Goal: Transaction & Acquisition: Obtain resource

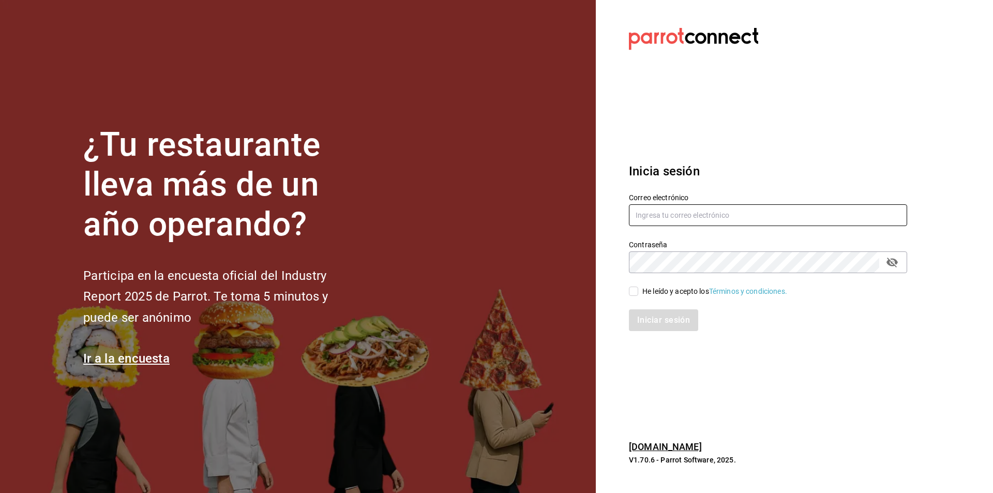
type input "[PERSON_NAME][EMAIL_ADDRESS][DOMAIN_NAME]"
click at [892, 268] on icon "passwordField" at bounding box center [892, 262] width 12 height 12
click at [893, 262] on icon "passwordField" at bounding box center [891, 262] width 11 height 8
click at [896, 264] on icon "passwordField" at bounding box center [892, 262] width 12 height 12
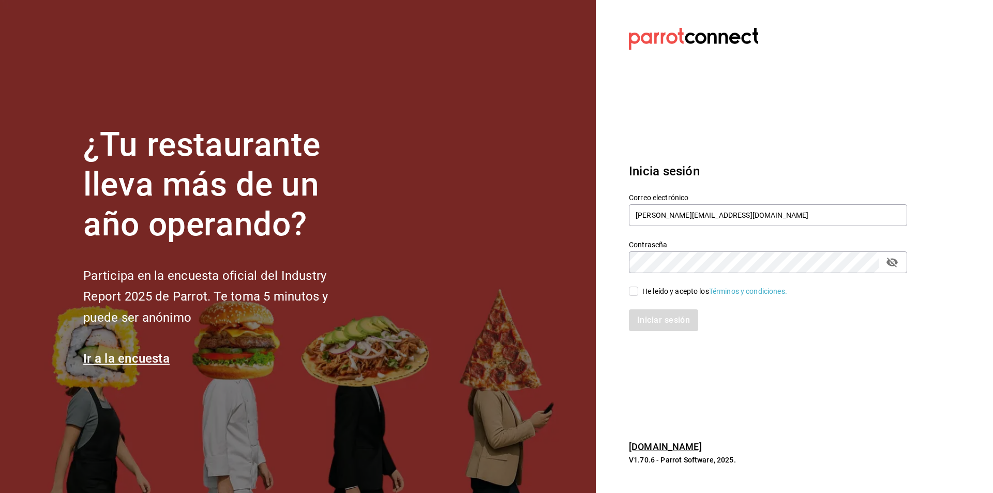
click at [674, 321] on div "Iniciar sesión" at bounding box center [768, 320] width 278 height 22
click at [636, 289] on input "He leído y acepto los Términos y condiciones." at bounding box center [633, 290] width 9 height 9
checkbox input "true"
click at [654, 325] on button "Iniciar sesión" at bounding box center [664, 320] width 70 height 22
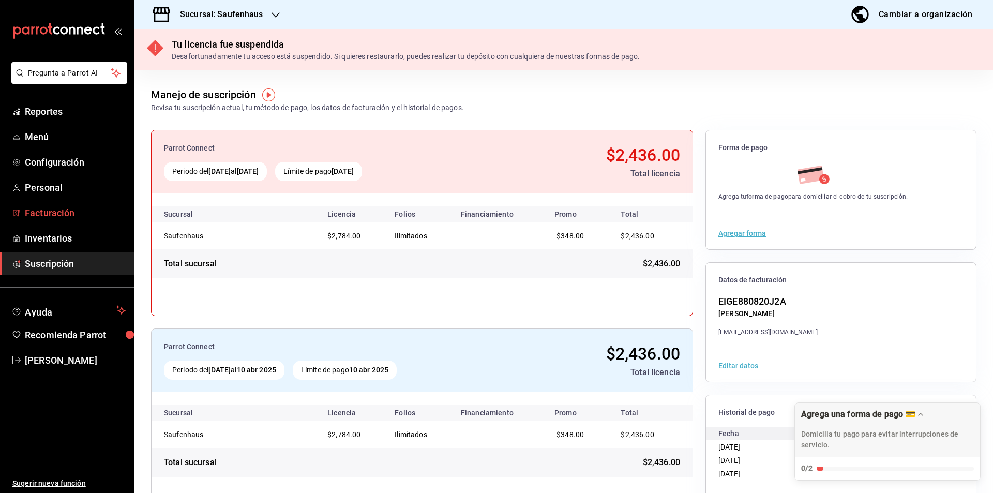
click at [44, 216] on span "Facturación" at bounding box center [75, 213] width 101 height 14
click at [271, 95] on img "button" at bounding box center [268, 94] width 13 height 13
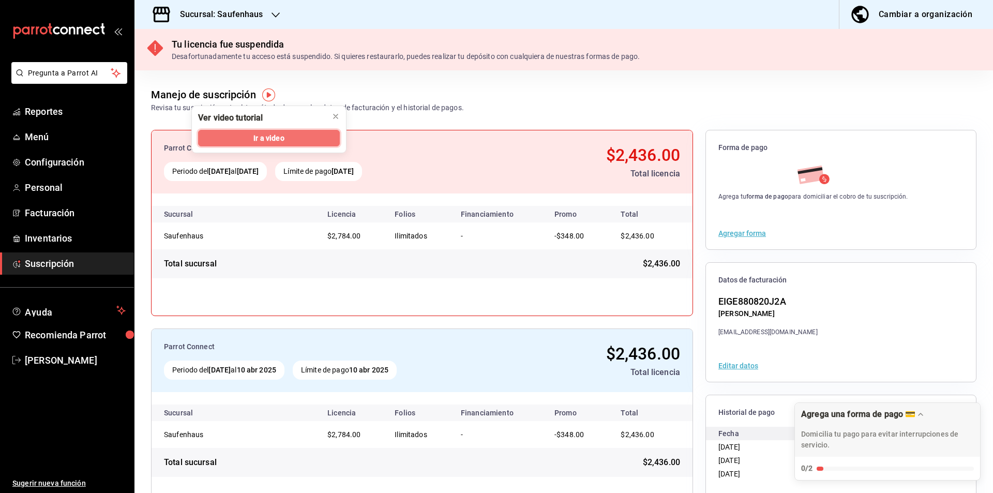
click at [264, 139] on span "Ir a video" at bounding box center [268, 138] width 30 height 11
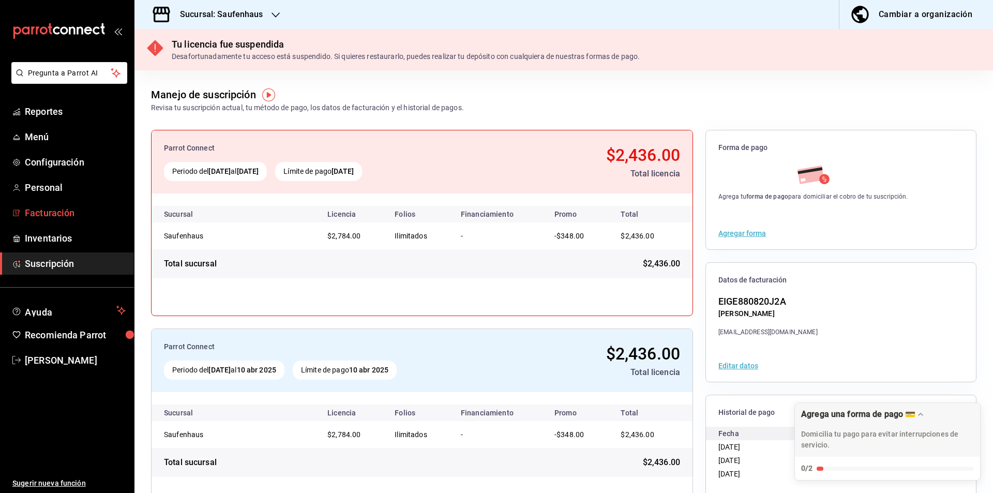
click at [36, 209] on span "Facturación" at bounding box center [75, 213] width 101 height 14
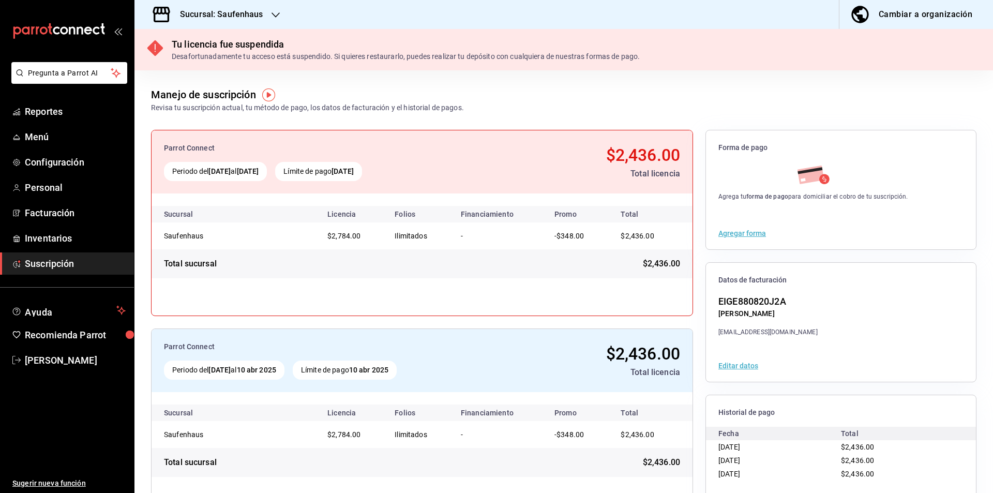
click at [276, 14] on icon "button" at bounding box center [275, 15] width 8 height 8
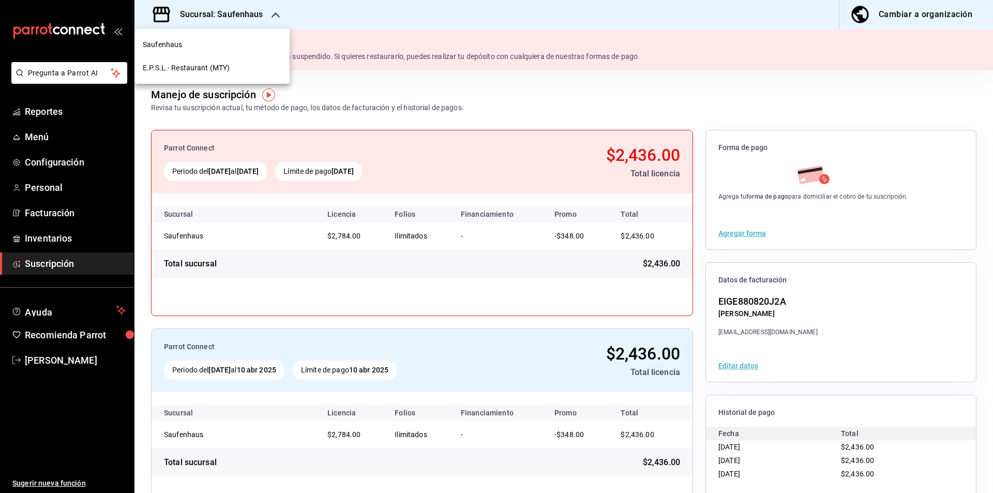
click at [163, 68] on span "E.P.S.L.- Restaurant (MTY)" at bounding box center [186, 68] width 87 height 11
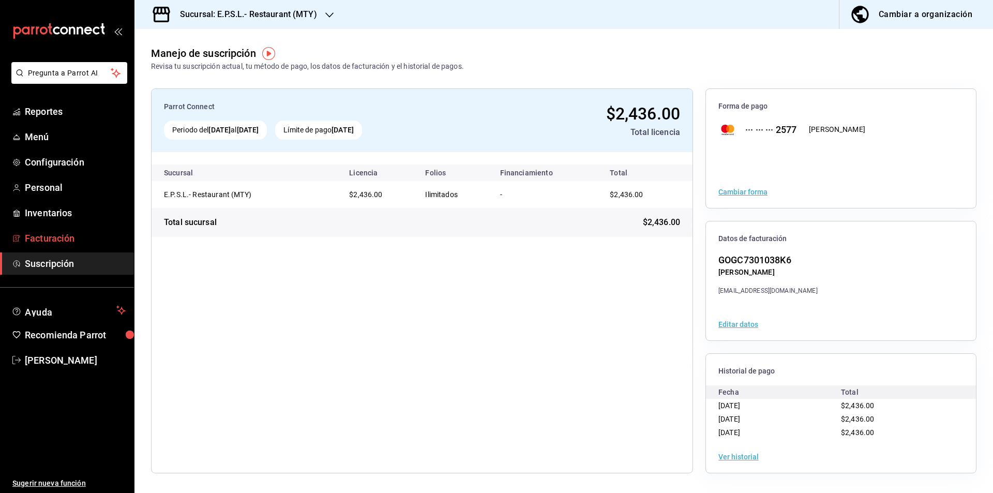
click at [61, 239] on span "Facturación" at bounding box center [75, 238] width 101 height 14
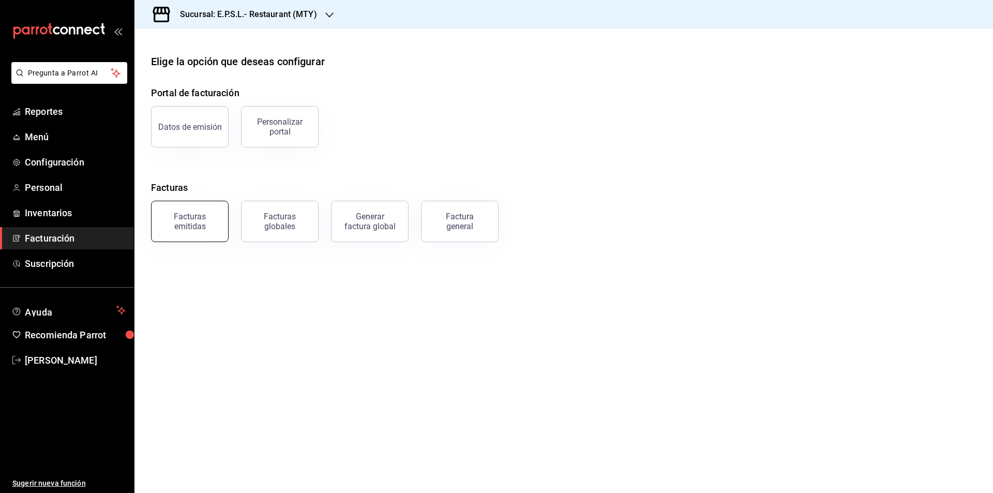
click at [189, 223] on div "Facturas emitidas" at bounding box center [190, 221] width 64 height 20
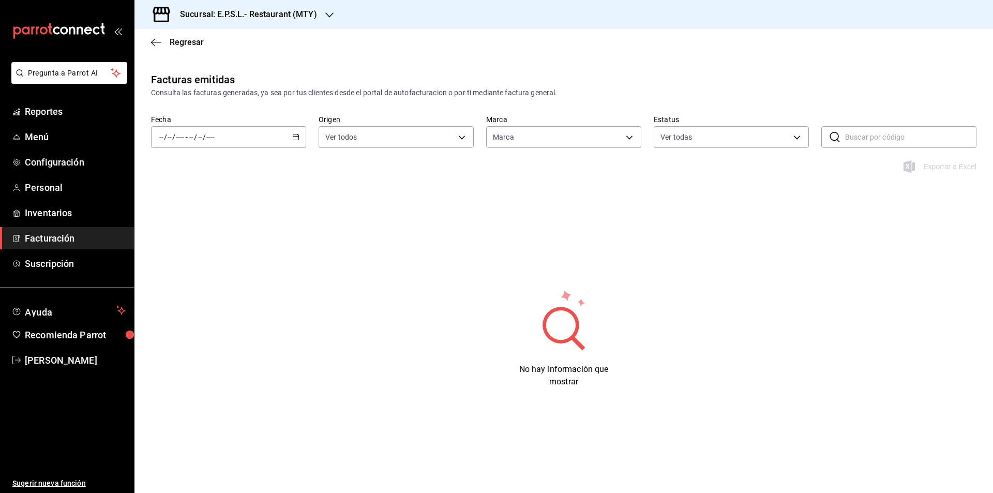
type input "823c97a0-e402-49c6-aeb3-d0598cf46dbc"
click at [206, 141] on input "number" at bounding box center [210, 137] width 9 height 8
click at [168, 167] on span "Hoy" at bounding box center [200, 168] width 80 height 11
click at [834, 139] on icon at bounding box center [834, 137] width 12 height 12
click at [469, 138] on body "Pregunta a Parrot AI Reportes Menú Configuración Personal Inventarios Facturaci…" at bounding box center [496, 246] width 993 height 493
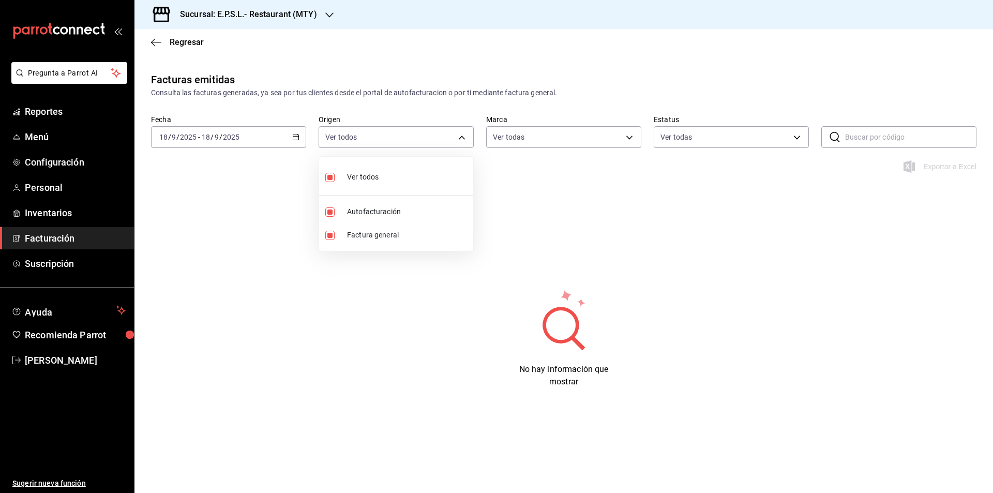
click at [372, 181] on span "Ver todos" at bounding box center [363, 177] width 32 height 11
checkbox input "false"
click at [617, 137] on div at bounding box center [496, 246] width 993 height 493
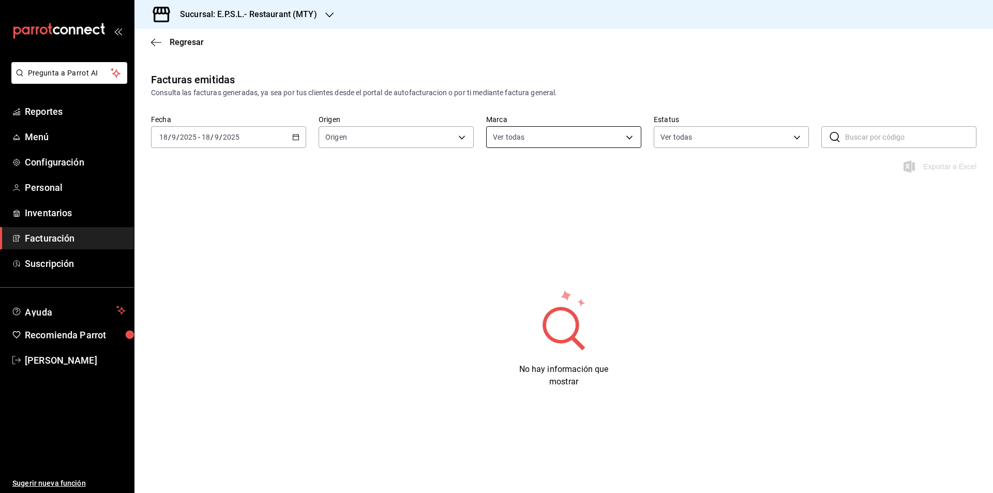
click at [632, 137] on body "Pregunta a Parrot AI Reportes Menú Configuración Personal Inventarios Facturaci…" at bounding box center [496, 246] width 993 height 493
click at [538, 211] on span "E.P.S.L.- Restaurant (MTY)" at bounding box center [575, 211] width 122 height 11
checkbox input "false"
click at [495, 212] on input "checkbox" at bounding box center [497, 211] width 9 height 9
checkbox input "true"
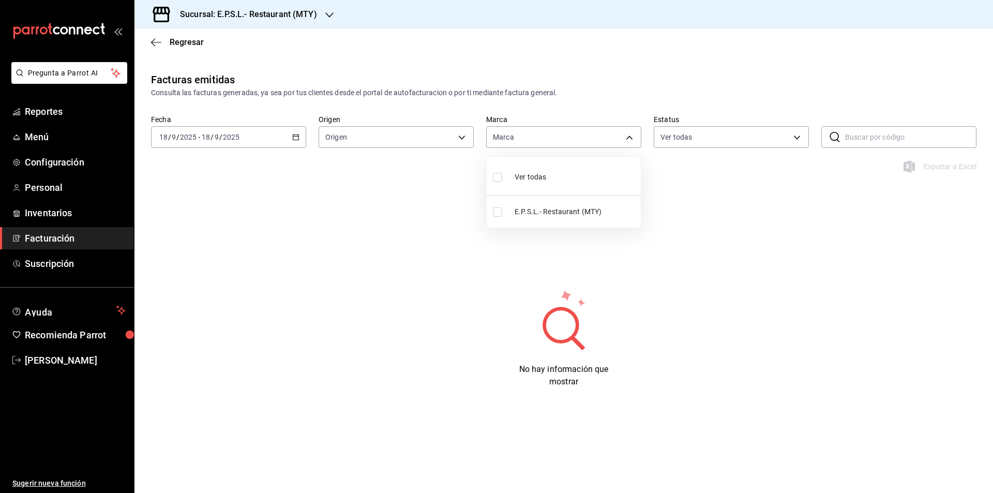
type input "823c97a0-e402-49c6-aeb3-d0598cf46dbc"
checkbox input "true"
click at [463, 136] on div at bounding box center [496, 246] width 993 height 493
click at [801, 139] on body "Pregunta a Parrot AI Reportes Menú Configuración Personal Inventarios Facturaci…" at bounding box center [496, 246] width 993 height 493
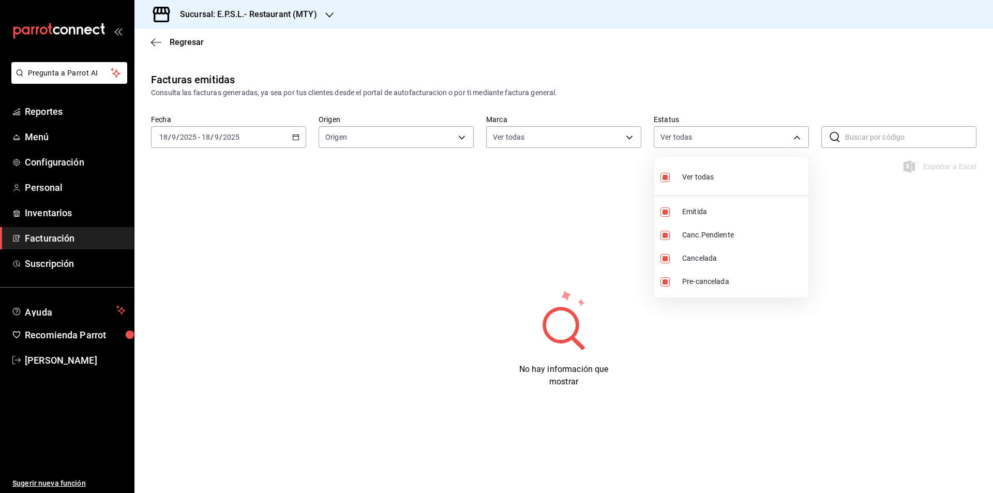
click at [851, 243] on div at bounding box center [496, 246] width 993 height 493
click at [881, 138] on input "text" at bounding box center [910, 137] width 131 height 21
click at [835, 137] on icon at bounding box center [834, 137] width 12 height 12
click at [233, 141] on input "2025" at bounding box center [231, 137] width 18 height 8
click at [178, 138] on span "/" at bounding box center [177, 137] width 3 height 8
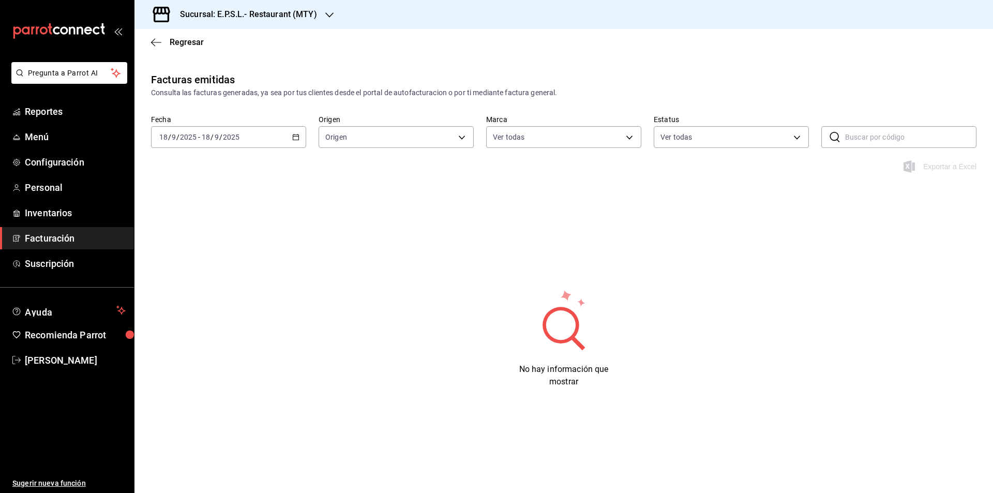
click at [178, 138] on span "/" at bounding box center [177, 137] width 3 height 8
click at [197, 216] on span "Semana actual" at bounding box center [200, 214] width 80 height 11
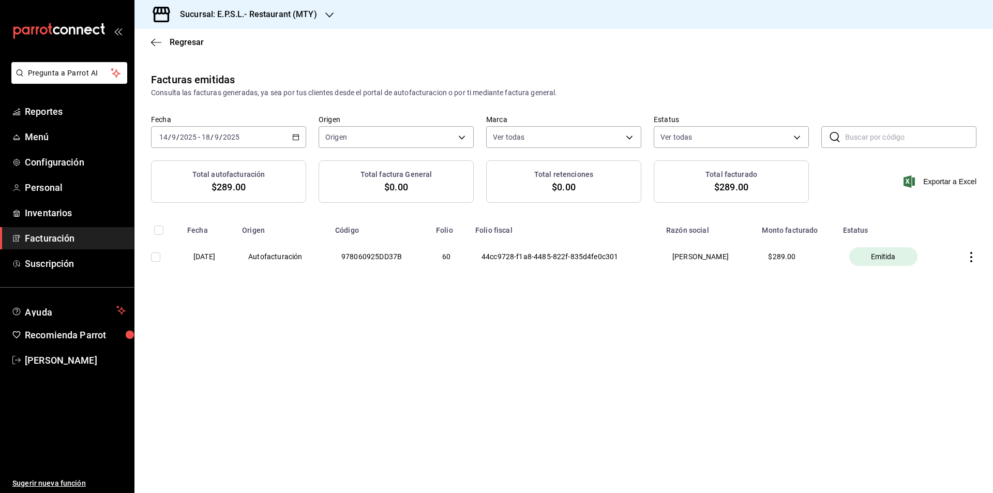
click at [158, 256] on input "checkbox" at bounding box center [155, 256] width 9 height 9
checkbox input "true"
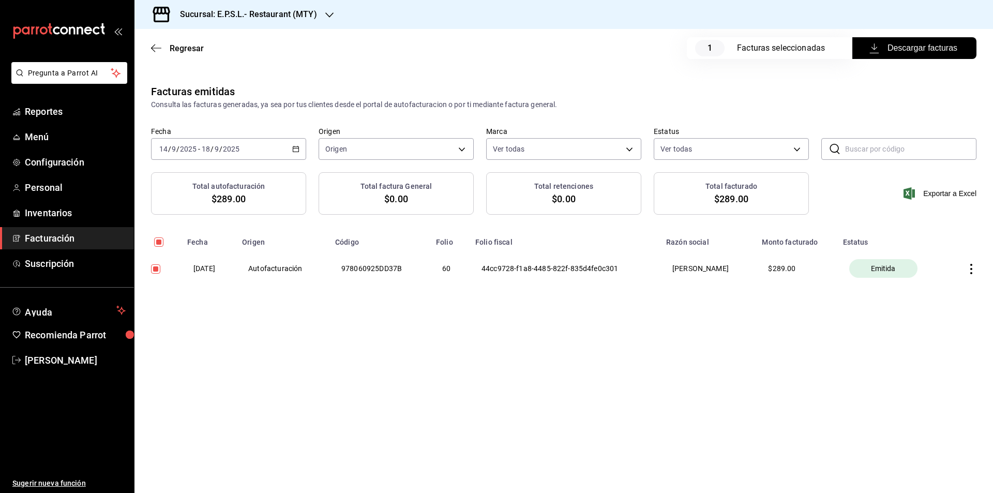
click at [899, 43] on span "Descargar facturas" at bounding box center [914, 48] width 86 height 12
